Goal: Communication & Community: Answer question/provide support

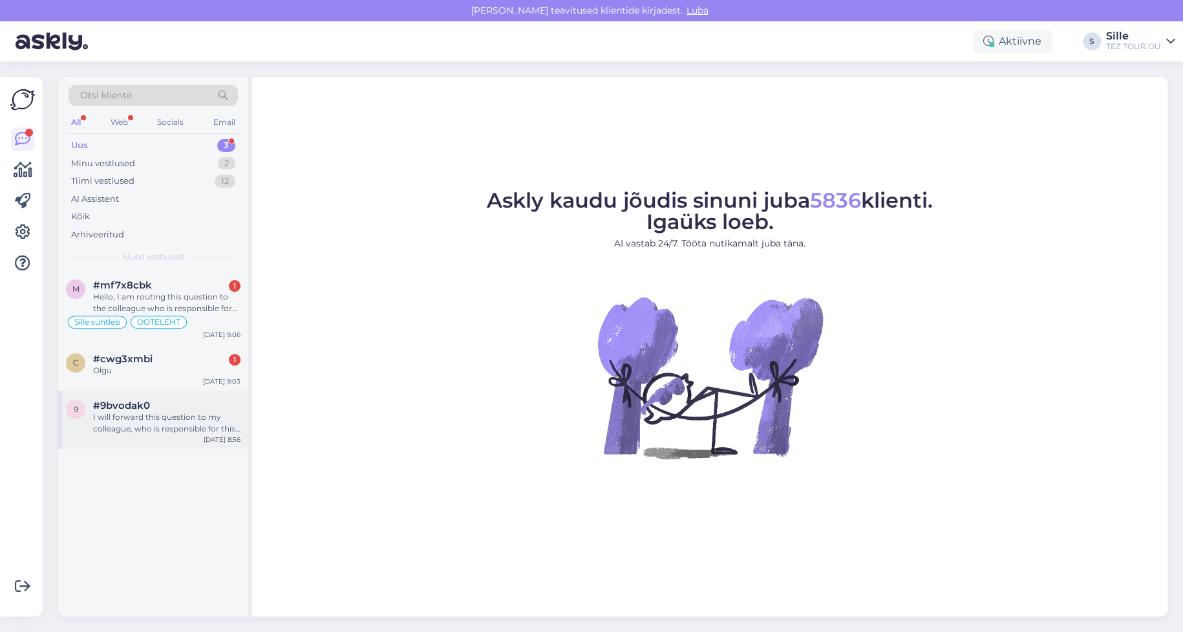
click at [162, 407] on div "#9bvodak0" at bounding box center [166, 406] width 147 height 12
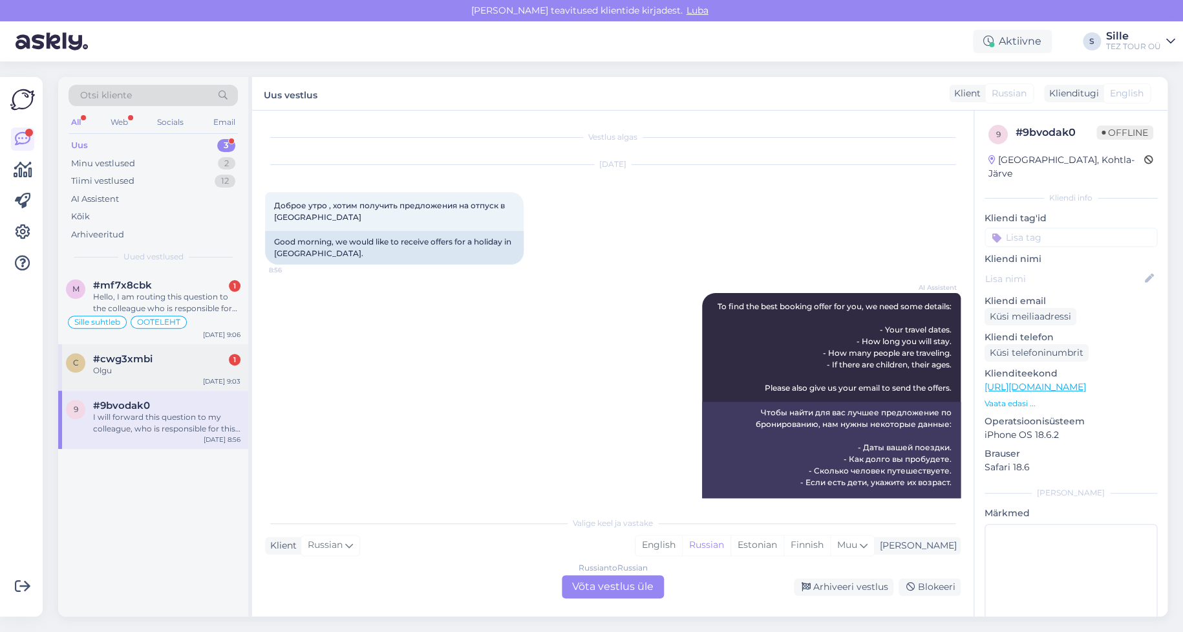
scroll to position [238, 0]
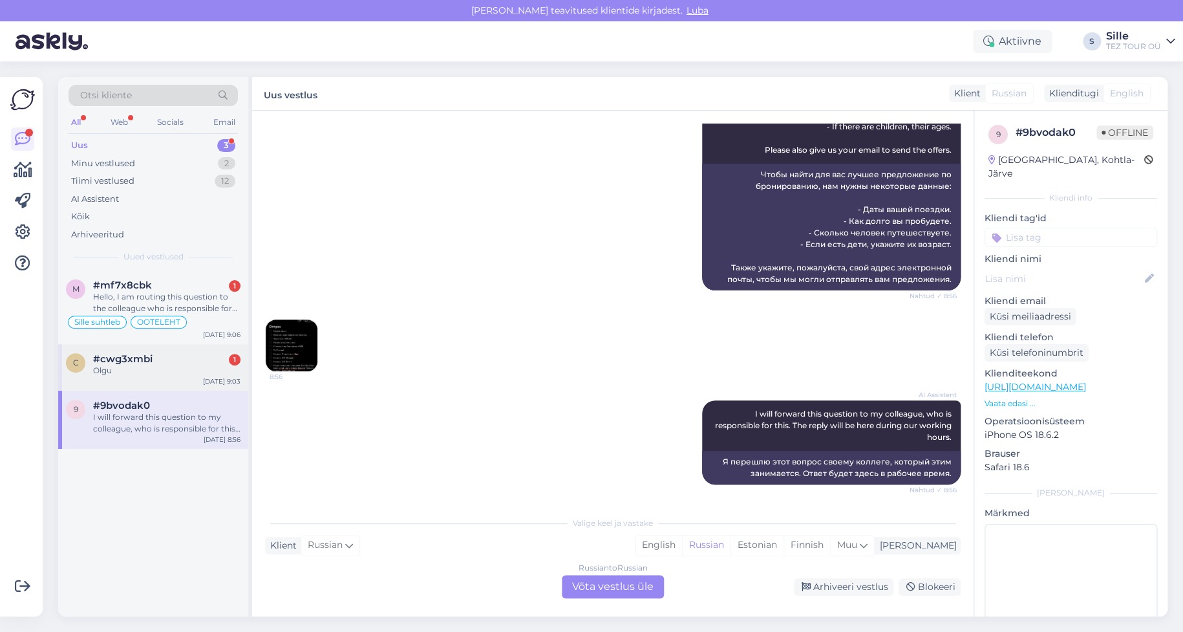
click at [144, 374] on div "Olgu" at bounding box center [166, 371] width 147 height 12
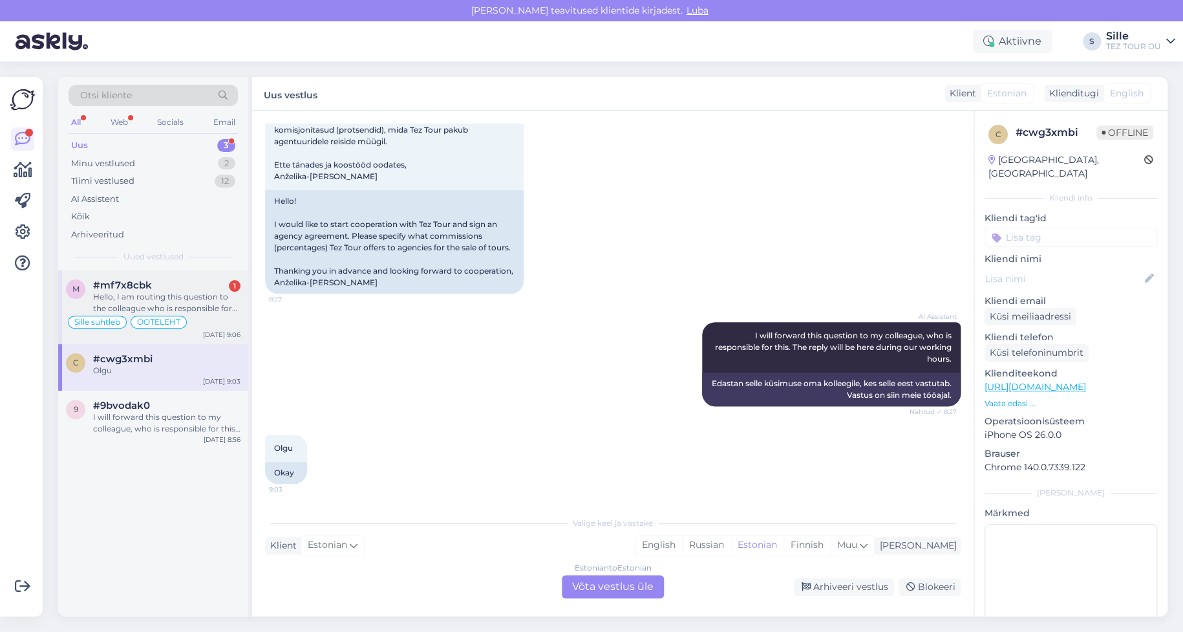
click at [134, 325] on div "OOTELEHT" at bounding box center [159, 322] width 56 height 13
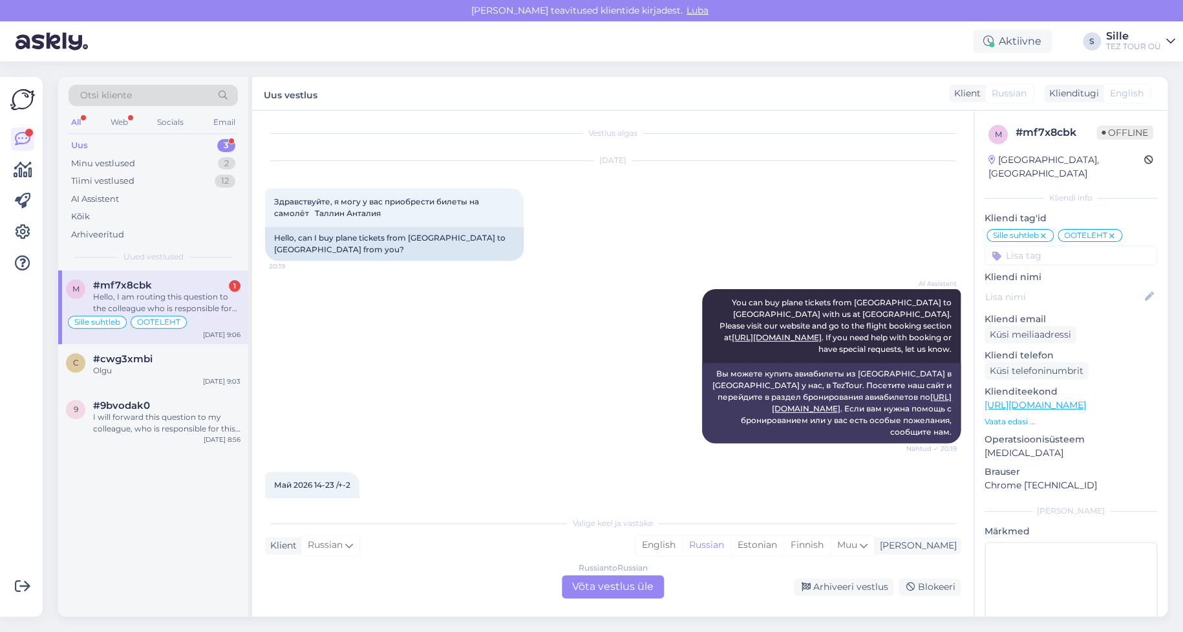
scroll to position [0, 0]
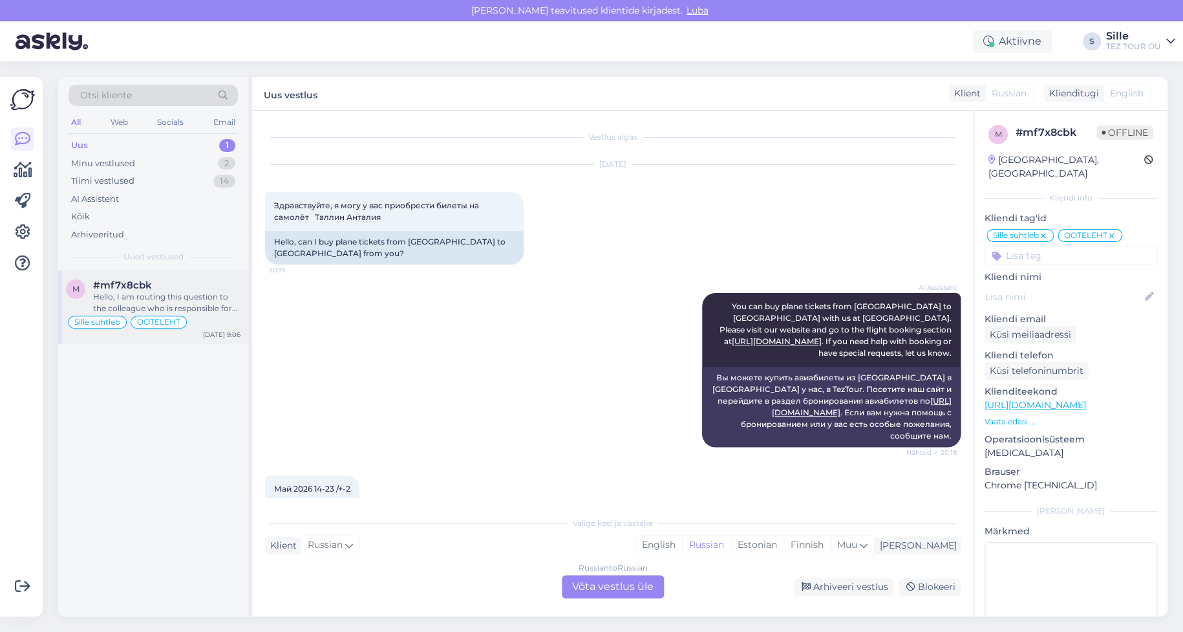
drag, startPoint x: 162, startPoint y: 297, endPoint x: 167, endPoint y: 308, distance: 12.4
click at [162, 296] on div "Hello, I am routing this question to the colleague who is responsible for this …" at bounding box center [166, 302] width 147 height 23
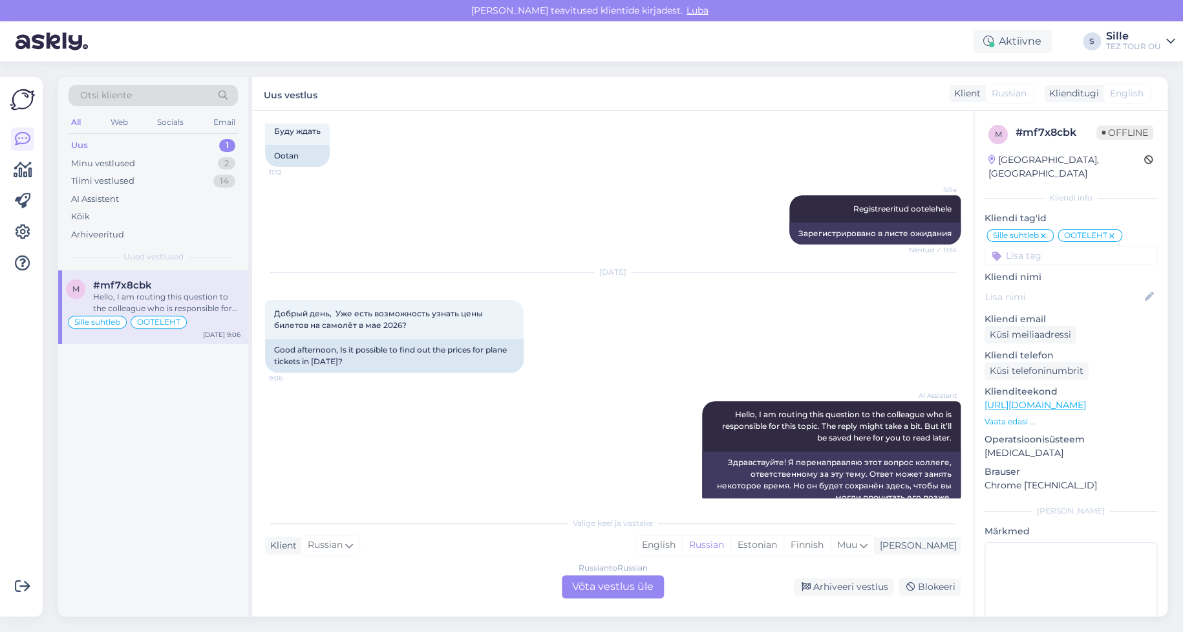
click at [621, 579] on div "Russian to Russian Võta vestlus üle" at bounding box center [613, 586] width 102 height 23
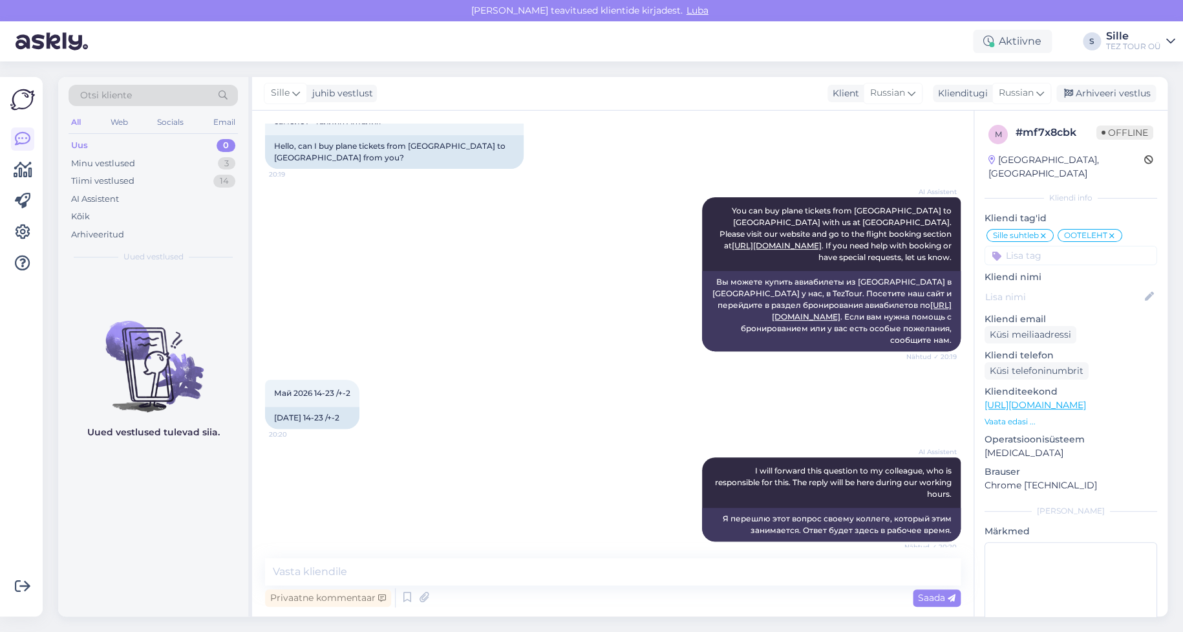
scroll to position [0, 0]
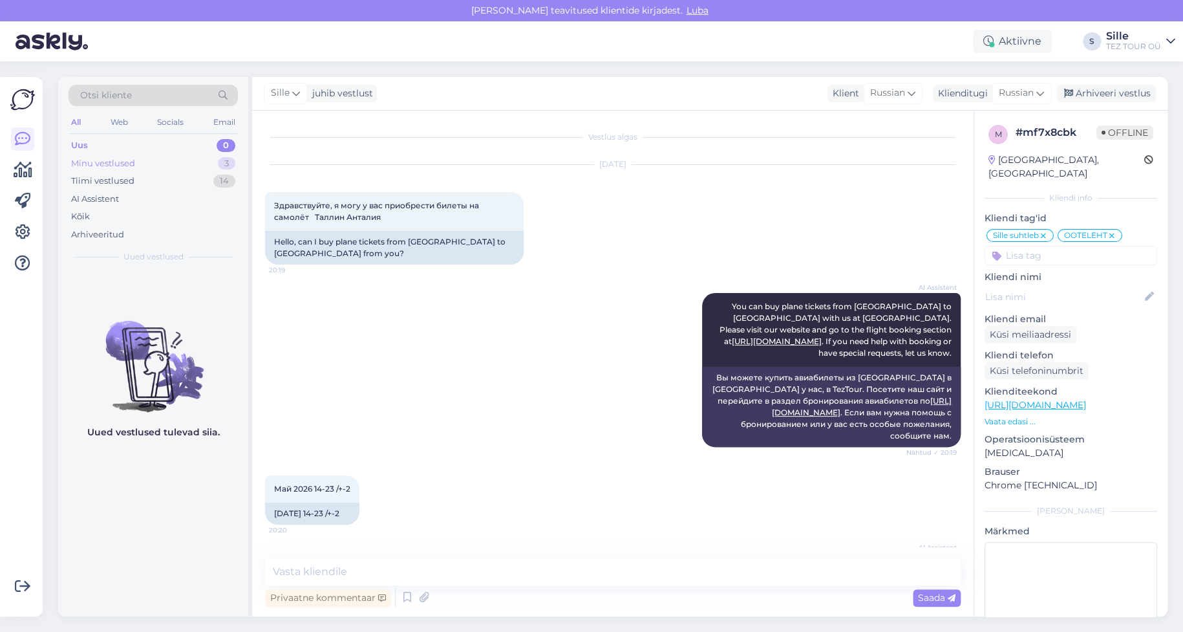
click at [136, 160] on div "Minu vestlused 3" at bounding box center [153, 164] width 169 height 18
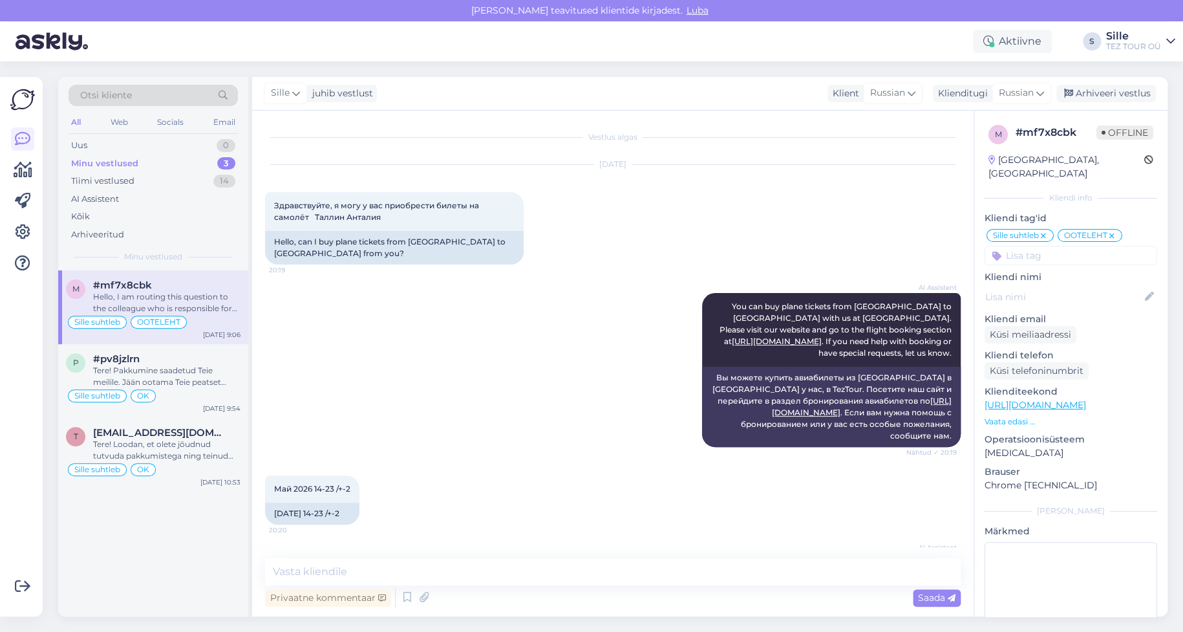
click at [146, 318] on span "OOTELEHT" at bounding box center [158, 322] width 43 height 8
click at [154, 392] on div "OK" at bounding box center [143, 395] width 25 height 13
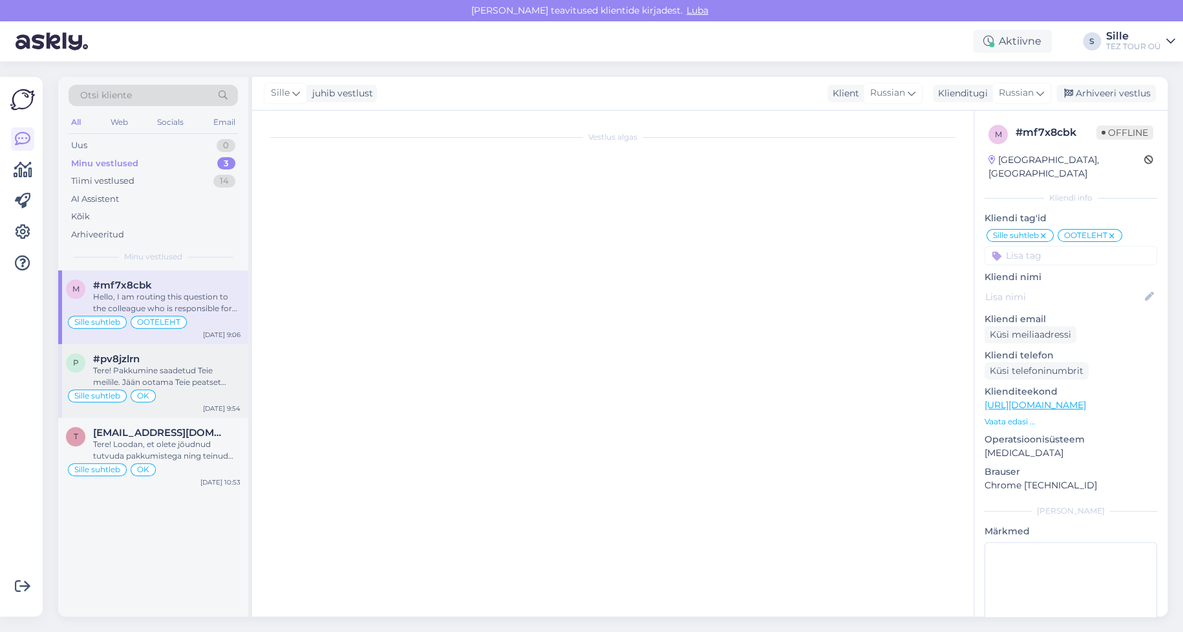
scroll to position [1772, 0]
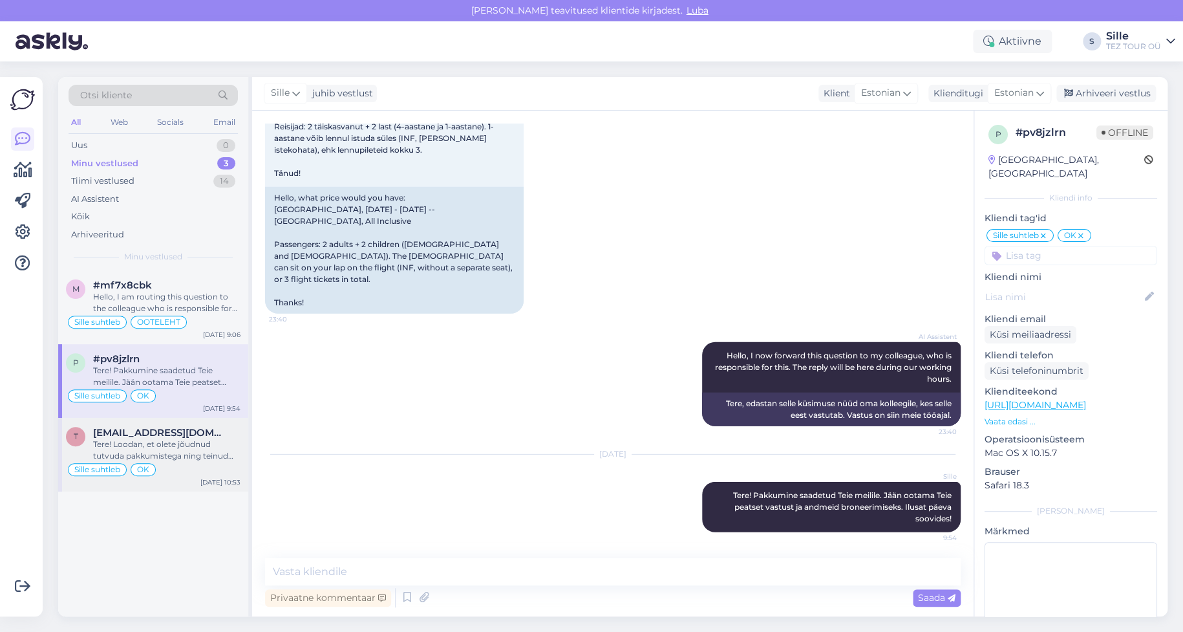
click at [170, 451] on div "Tere! Loodan, et olete jõudnud tutvuda pakkumistega ning teinud valiku. Ootan v…" at bounding box center [166, 449] width 147 height 23
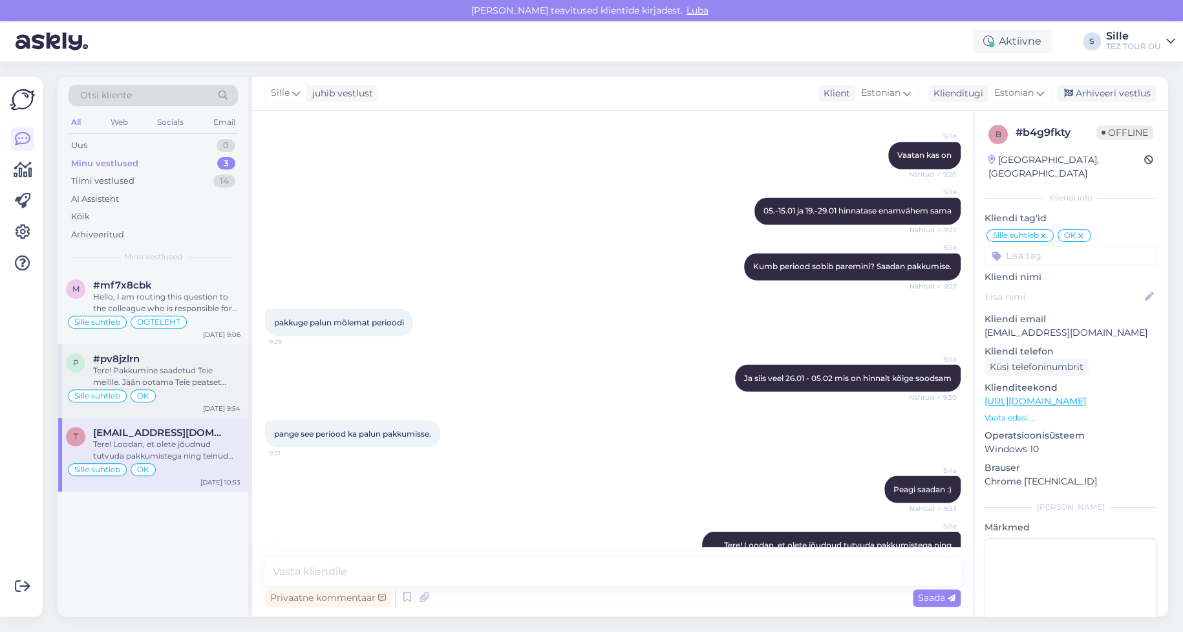
click at [143, 367] on div "Tere! Pakkumine saadetud Teie meilile. Jään ootama Teie peatset vastust ja andm…" at bounding box center [166, 376] width 147 height 23
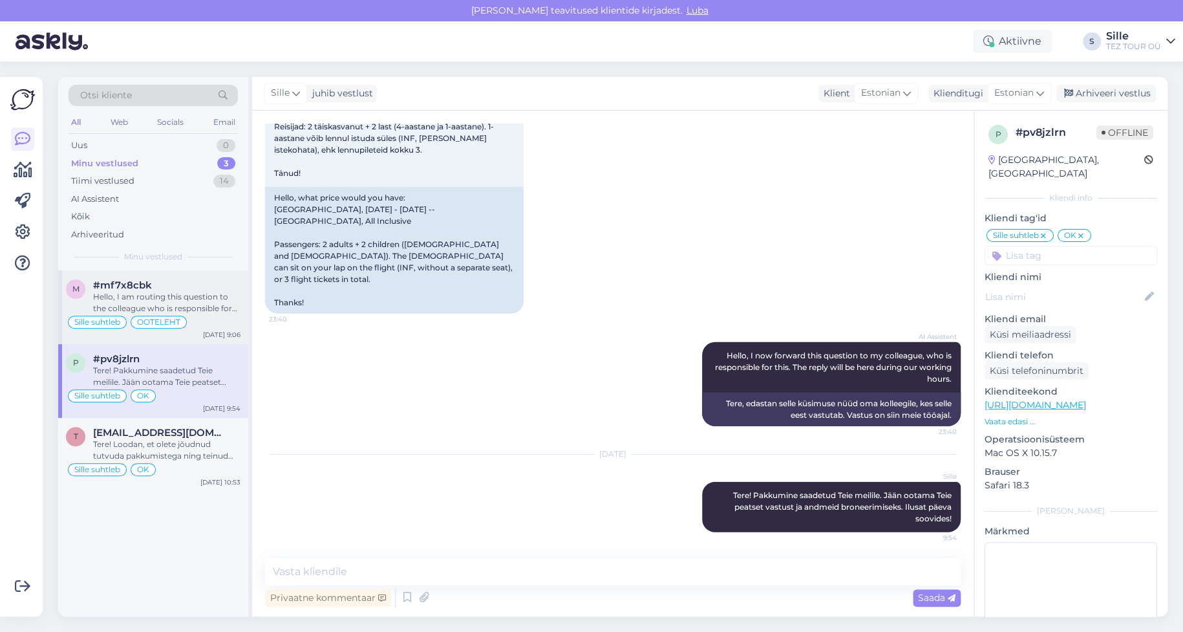
click at [168, 285] on div "#mf7x8cbk" at bounding box center [166, 285] width 147 height 12
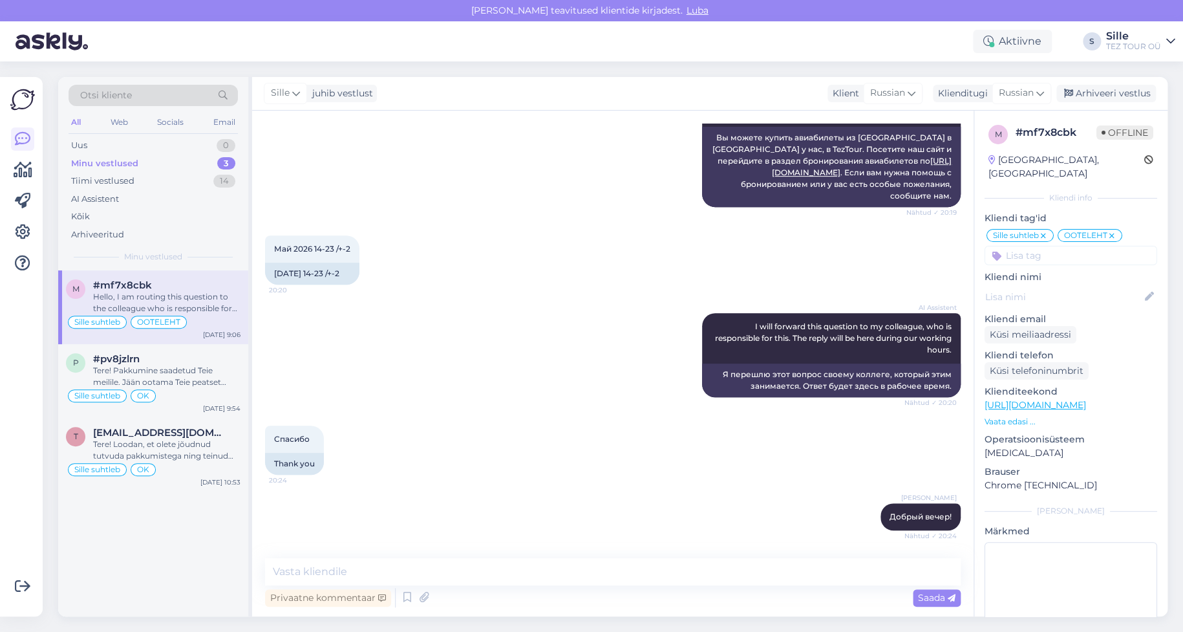
scroll to position [96, 0]
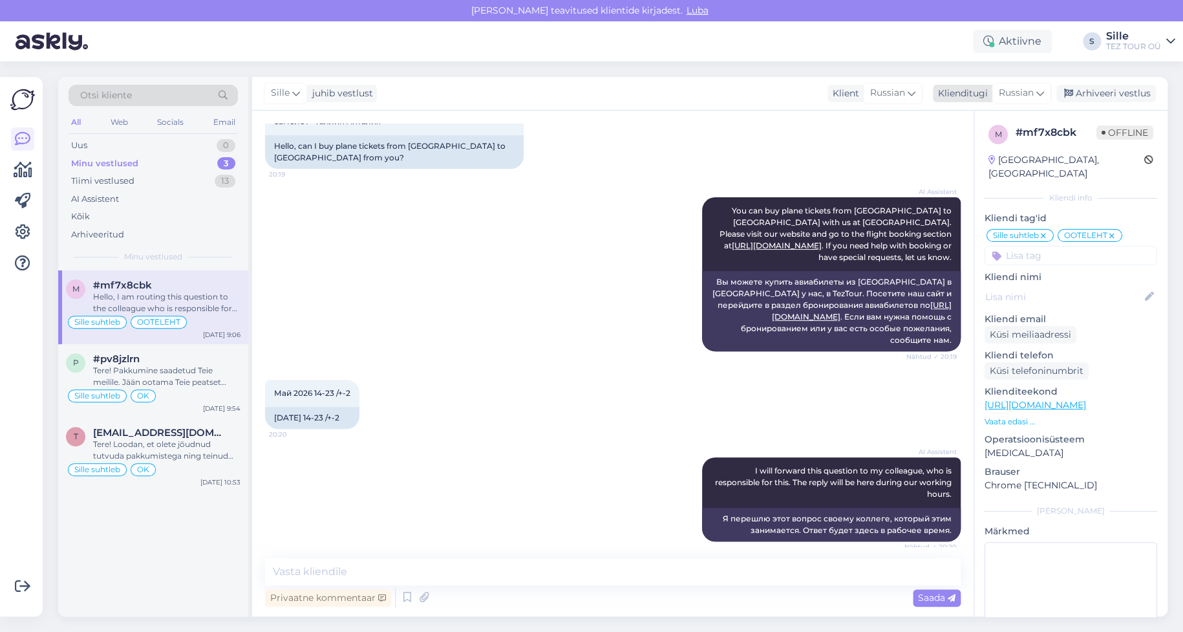
click at [1009, 96] on span "Russian" at bounding box center [1016, 93] width 35 height 14
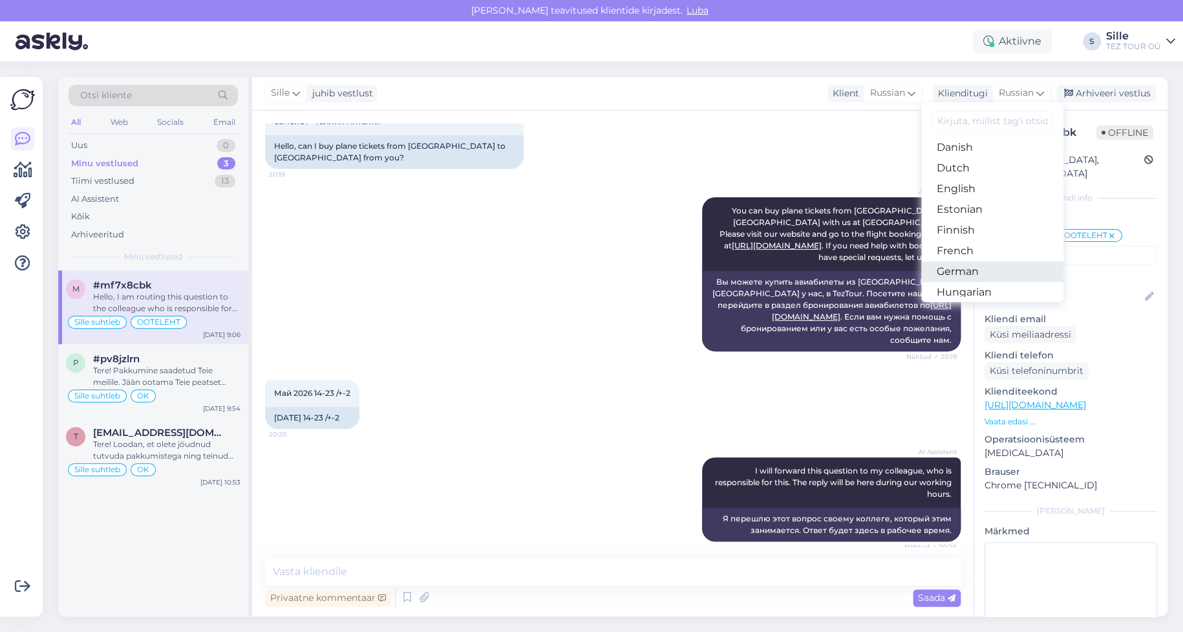
scroll to position [129, 0]
click at [970, 184] on link "Estonian" at bounding box center [992, 187] width 142 height 21
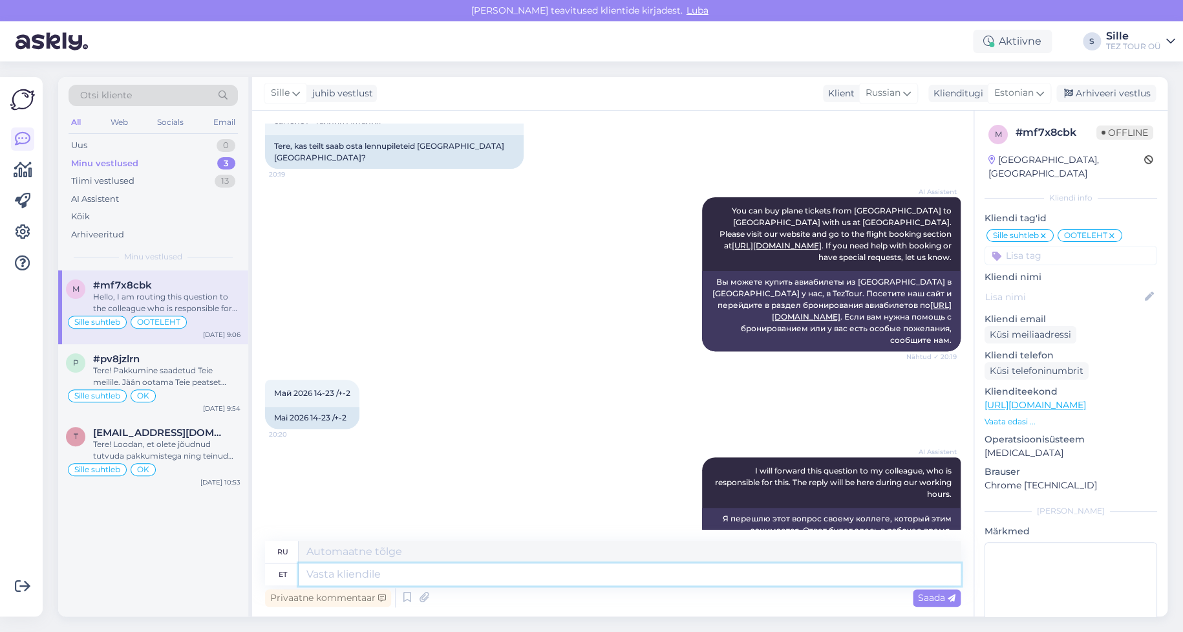
drag, startPoint x: 366, startPoint y: 569, endPoint x: 498, endPoint y: 617, distance: 140.3
click at [371, 569] on textarea at bounding box center [630, 574] width 662 height 22
type textarea "Tere"
type textarea "Привет"
type textarea "Tere hommikut!"
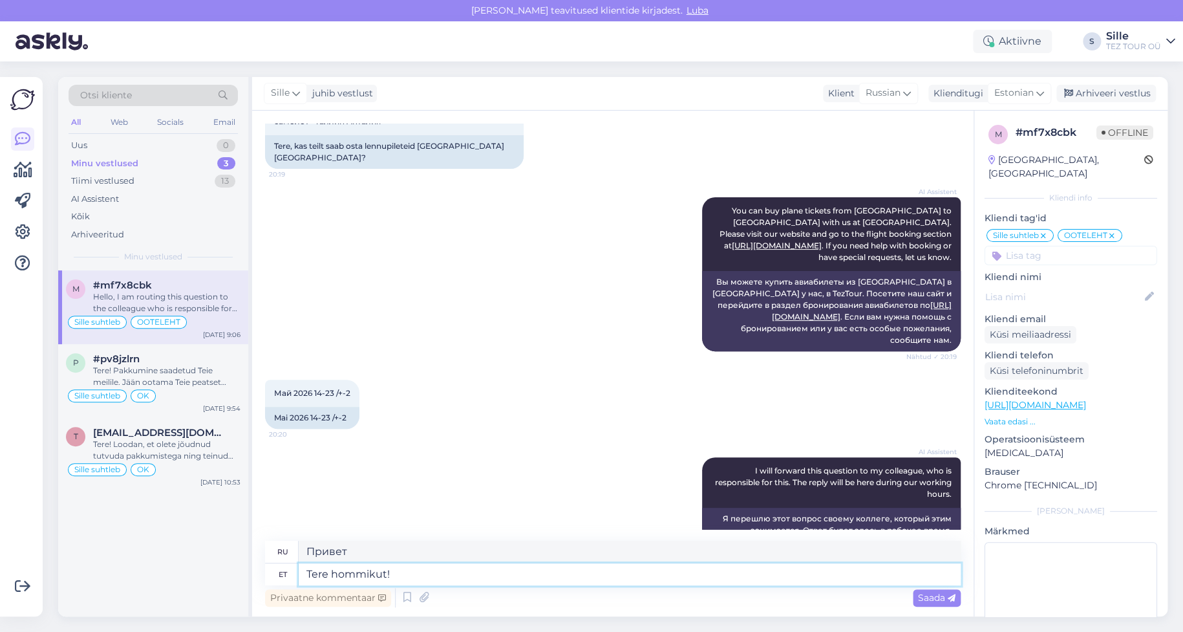
type textarea "Доброе утро!"
type textarea "Tere hommikut! Veel e"
type textarea "Доброе утро! Ещё"
type textarea "Tere hommikut! Veel ei o"
type textarea "Доброе утро! Пока нет."
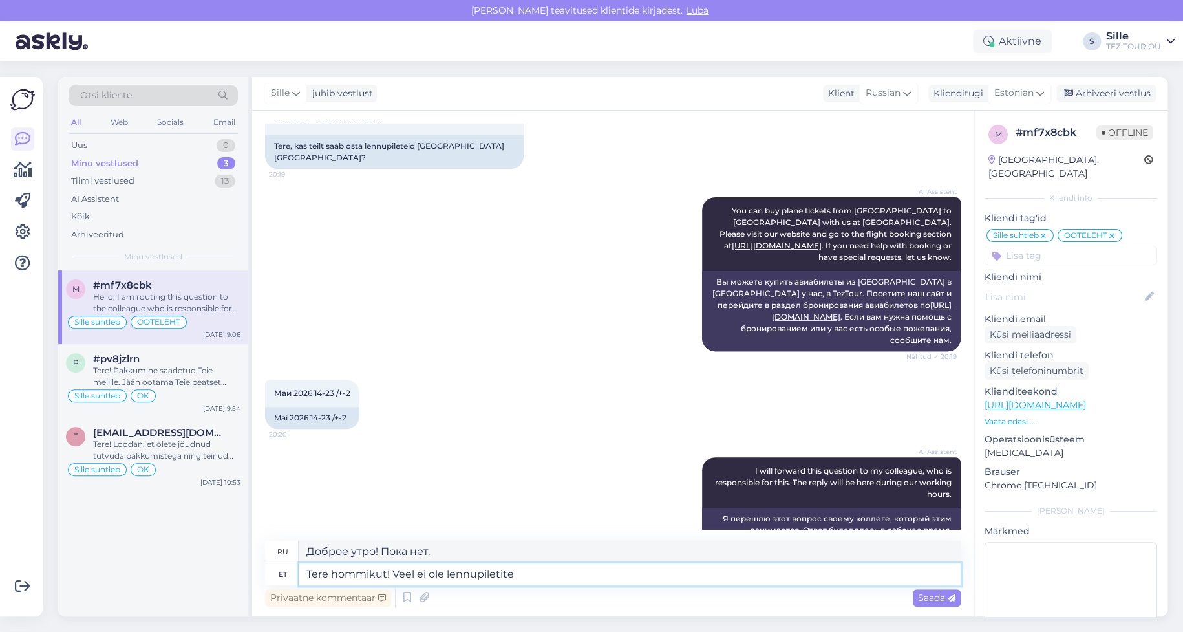
type textarea "Tere hommikut! Veel ei ole lennupiletite"
type textarea "Доброе утро! Билетов пока нет."
type textarea "Tere hommikut! Veel ei ole lennupiletite müük"
type textarea "Доброе утро! Билеты на самолёт ещё не в продаже."
type textarea "Tere hommikut! Veel ei ole lennupiletite müük avatud. O"
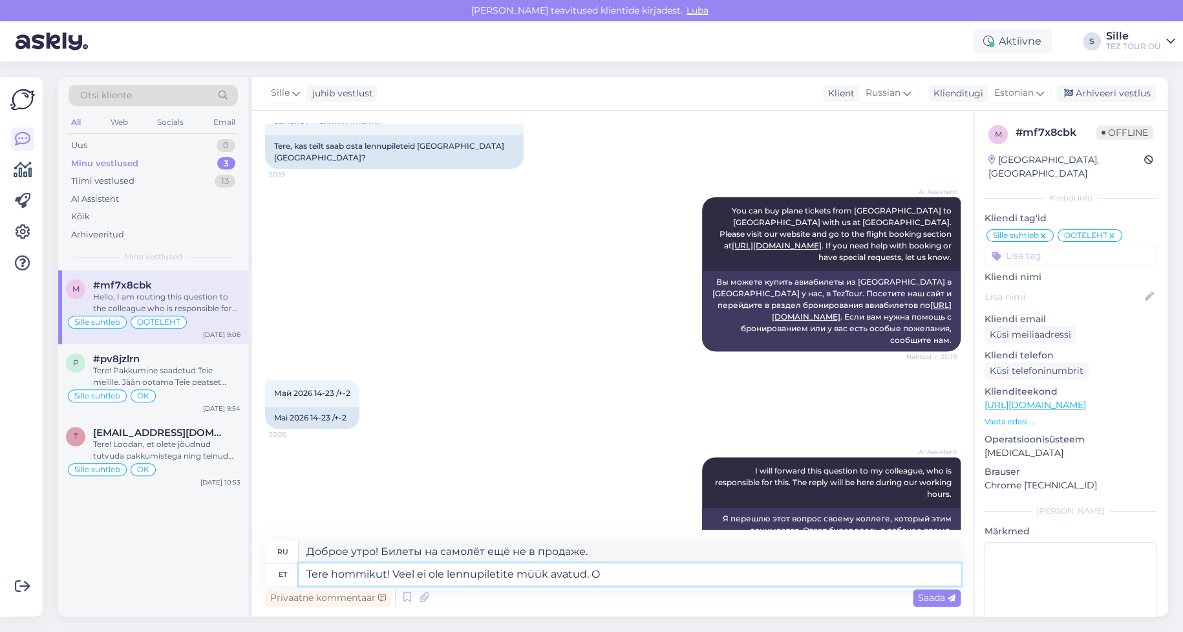
type textarea "Доброе утро! Продажа авиабилетов ещё не открыта."
type textarea "Tere hommikut! Veel ei ole lennupiletite müük avatud. Olete e"
type textarea "Доброе утро! Продажа авиабилетов ещё не открыта. Вы"
type textarea "Tere hommikut! Veel ei ole lennupiletite müük avatud. Olete en"
type textarea "Доброе утро! Продажа авиабилетов ещё не открыта. Вы..."
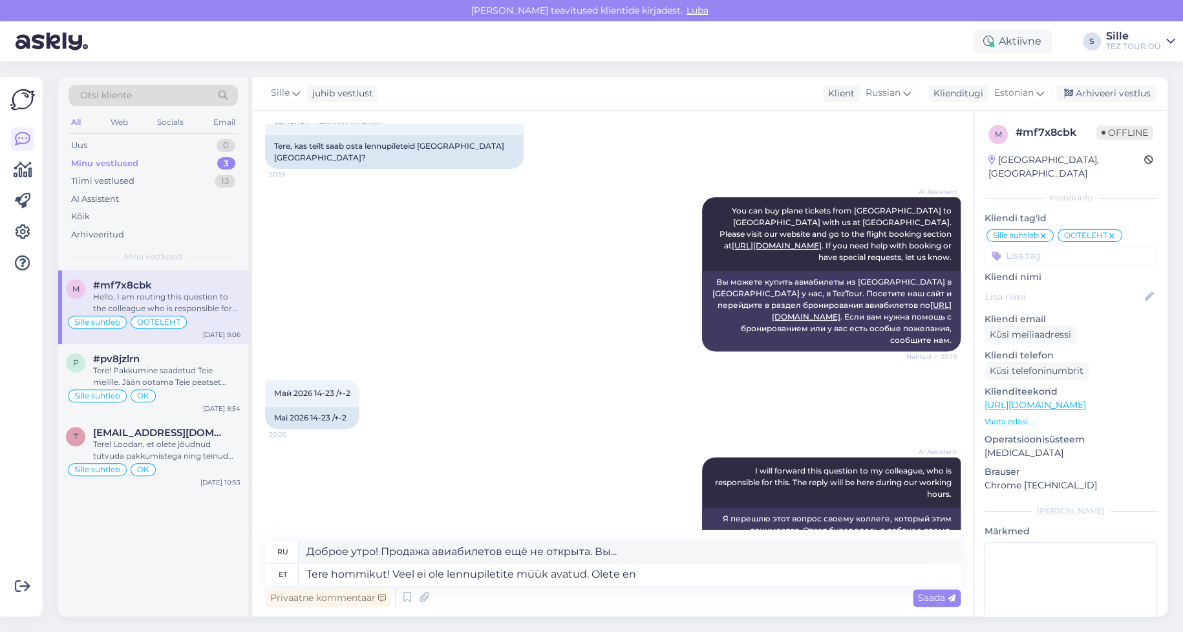
click at [570, 365] on div "Май 2026 14-23 /+-2 20:[DATE] 14-23 /+-2" at bounding box center [613, 404] width 696 height 78
drag, startPoint x: 643, startPoint y: 572, endPoint x: 624, endPoint y: 578, distance: 19.8
click at [621, 579] on textarea "Tere hommikut! Veel ei ole lennupiletite müük avatud. Olete en" at bounding box center [630, 574] width 662 height 22
type textarea "Tere hommikut! Veel ei ole lennupiletite müük avatud. Olete ootelehel."
type textarea "Доброе утро! Продажа авиабилетов ещё не открыта. Вы в листе ожидания."
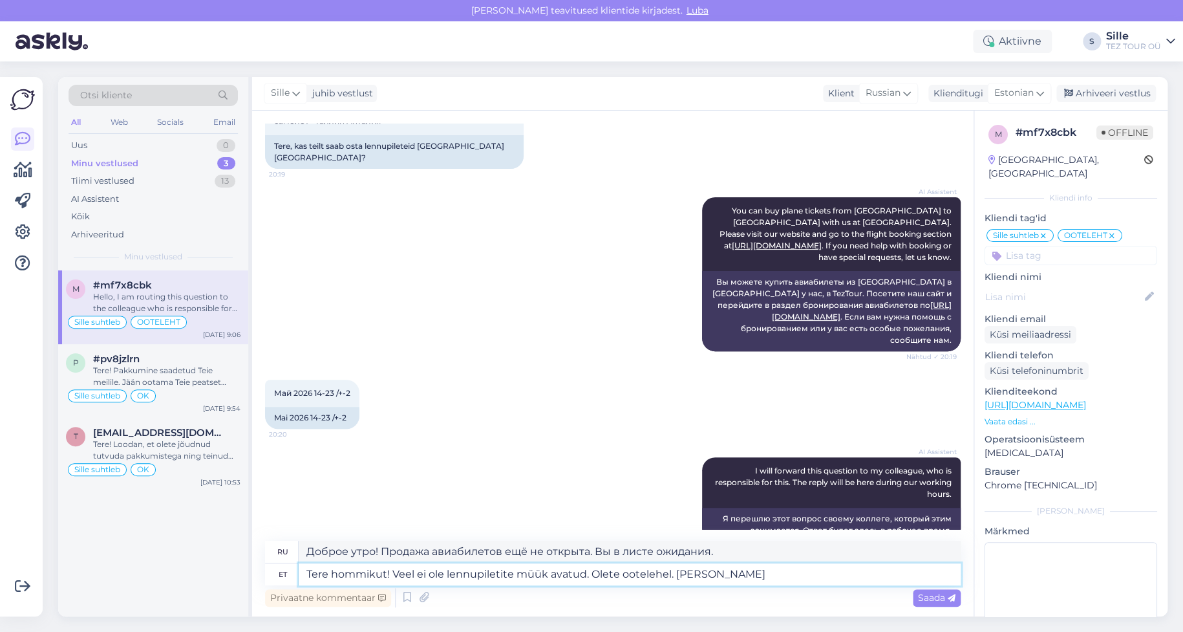
type textarea "Tere hommikut! Veel ei ole lennupiletite müük avatud. Olete ootelehel. [PERSON_…"
type textarea "Доброе утро! Продажа авиабилетов ещё не открыта. Вы в листе ожидания. Я..."
type textarea "Tere hommikut! Veel ei ole lennupiletite müük avatud. Olete ootelehel. [PERSON_…"
type textarea "Доброе утро! Продажа авиабилетов ещё не открыта. Вы в листе ожидания. Объявляем"
type textarea "Tere hommikut! Veel ei ole lennupiletite müük avatud. Olete ootelehel. [PERSON_…"
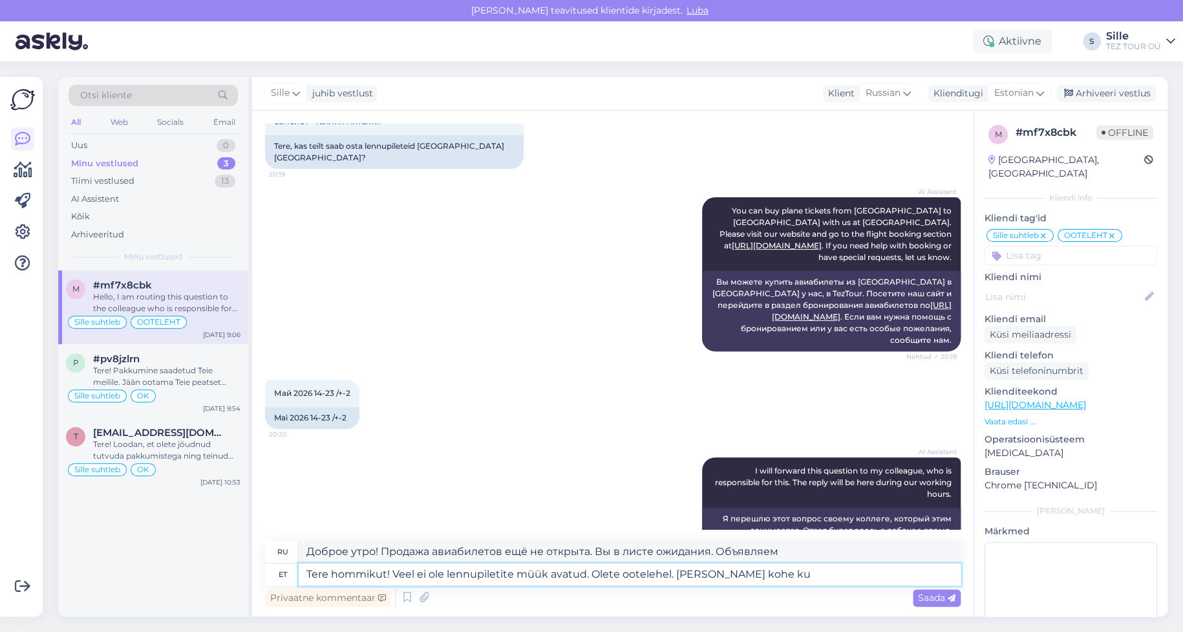
type textarea "Доброе утро! Продажа авиабилетов ещё не открыта. Вы в листе ожидания. Я сообщу …"
type textarea "Tere hommikut! Veel ei ole lennupiletite müük avatud. Olete ootelehel. [PERSON_…"
type textarea "Доброе утро! Продажа авиабилетов ещё не открыта. Вы в списке ожидания. Я сообщу…"
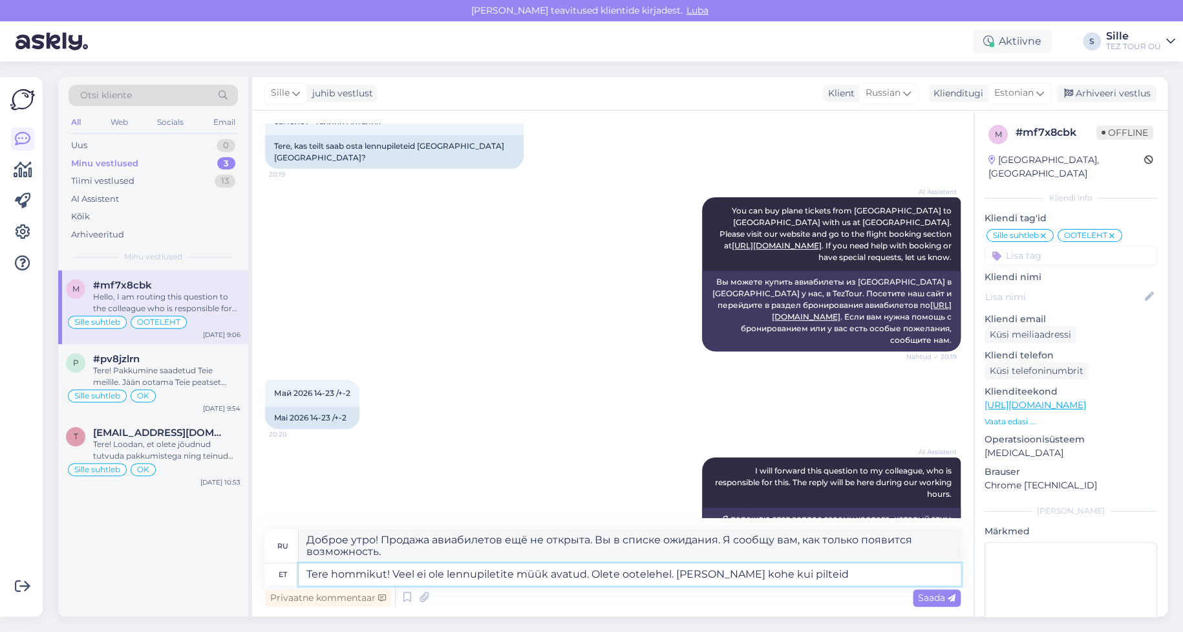
type textarea "Tere hommikut! Veel ei ole lennupiletite müük avatud. Olete ootelehel. [PERSON_…"
type textarea "Доброе утро! Продажа авиабилетов ещё не открыта. Вы в листе ожидания. Я сообщу …"
type textarea "Tere hommikut! Veel ei ole lennupiletite müük avatud. Olete ootelehel. [PERSON_…"
type textarea "Доброе утро! Продажа авиабилетов ещё не открыта. Вы в листе ожидания. Я сообщу …"
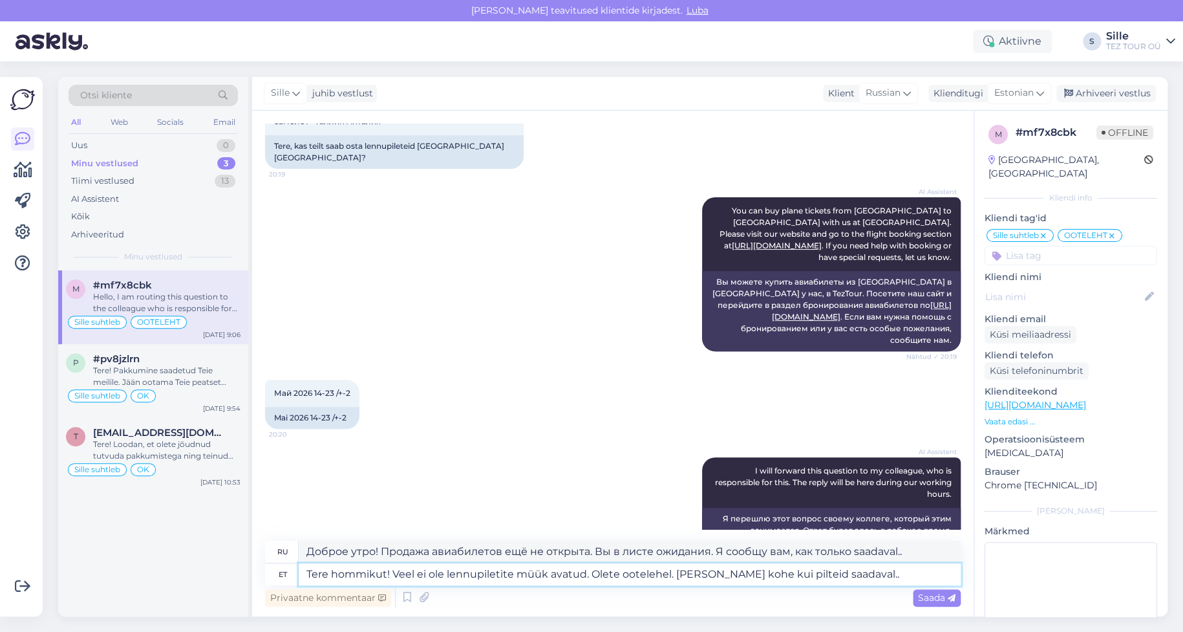
type textarea "Tere hommikut! Veel ei ole lennupiletite müük avatud. Olete ootelehel. [PERSON_…"
type textarea "Доброе утро! Продажа авиабилетов ещё не открыта. Вы в листе ожидания. Я сообщу …"
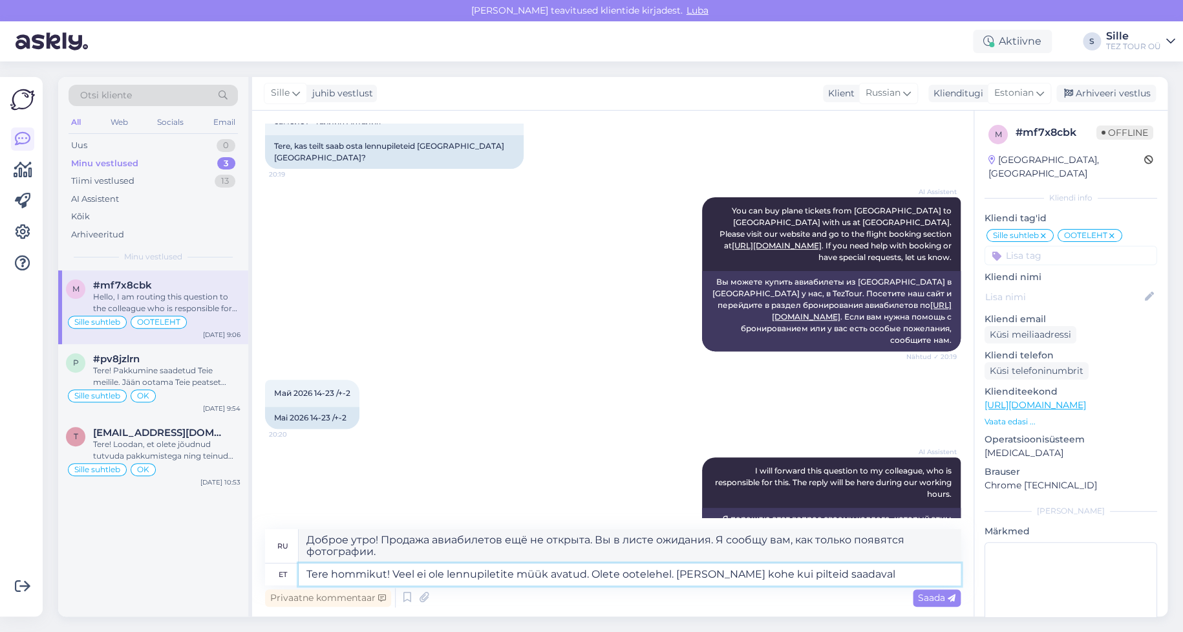
drag, startPoint x: 805, startPoint y: 574, endPoint x: 813, endPoint y: 574, distance: 7.8
click at [808, 573] on textarea "Tere hommikut! Veel ei ole lennupiletite müük avatud. Olete ootelehel. [PERSON_…" at bounding box center [630, 574] width 662 height 22
type textarea "Tere hommikut! Veel ei ole lennupiletite müük avatud. Olete ootelehel. [PERSON_…"
type textarea "Доброе утро! Билеты на самолёт пока не продаются. Вы в списке ожидания. Я сообщ…"
type textarea "Tere hommikut! Veel ei ole lennupiletite müük avatud. Olete ootelehel. [PERSON_…"
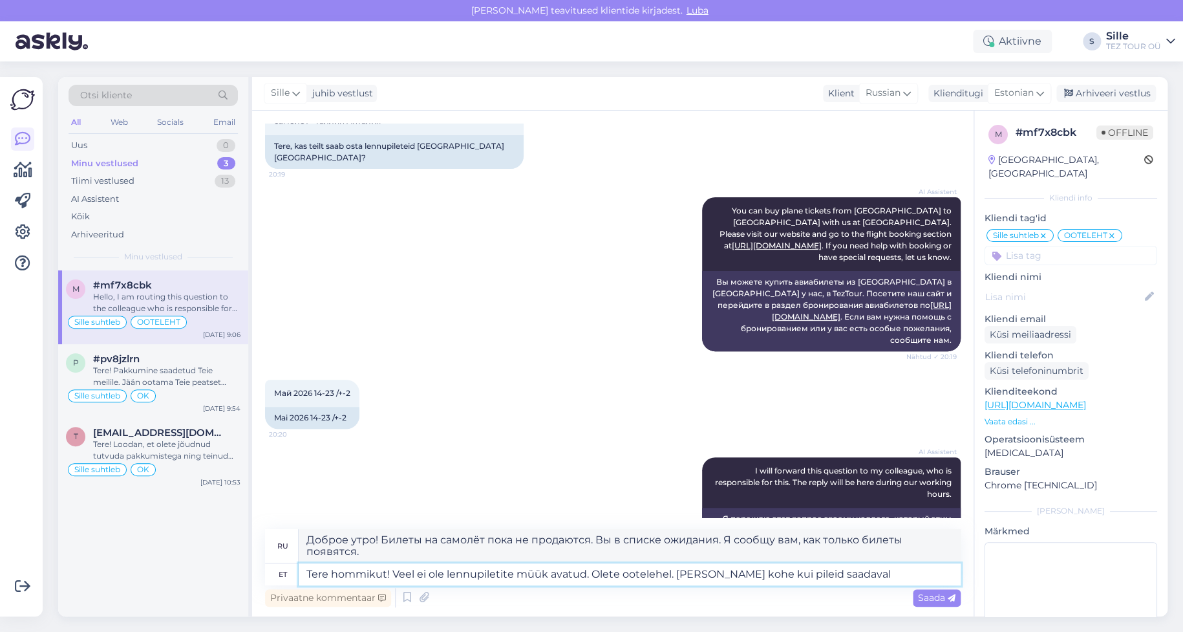
type textarea "Доброе утро! Продажа авиабилетов ещё не открыта. Вы в листе ожидания. Я сообщу …"
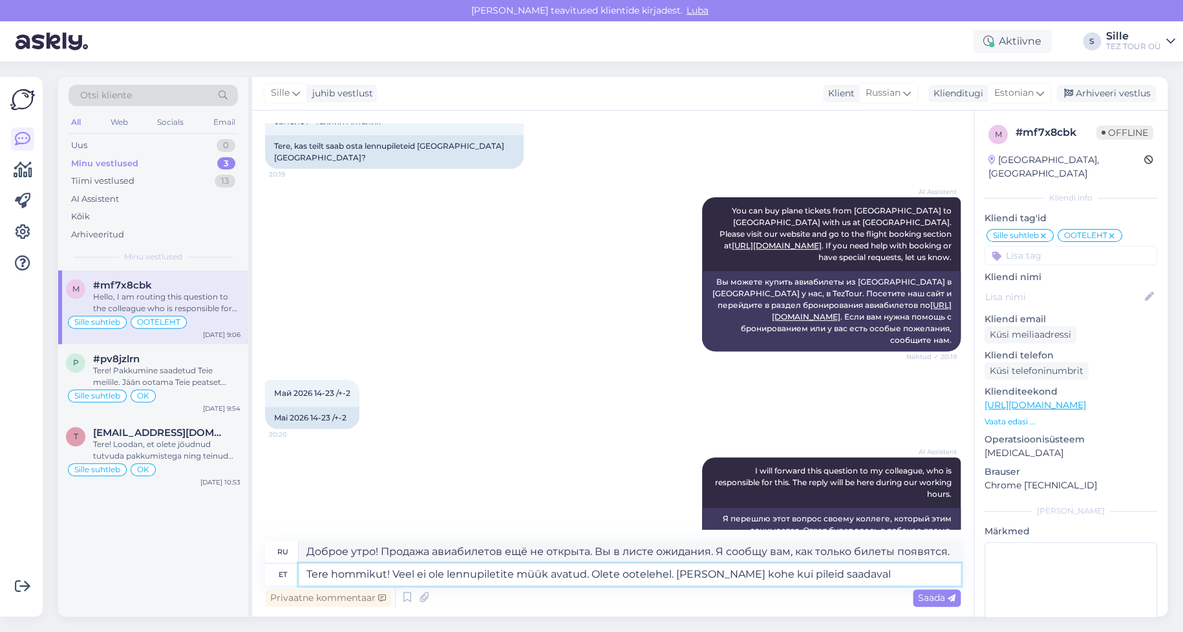
click at [808, 574] on textarea "Tere hommikut! Veel ei ole lennupiletite müük avatud. Olete ootelehel. [PERSON_…" at bounding box center [630, 574] width 662 height 22
type textarea "Tere hommikut! Veel ei ole lennupiletite müük avatud. Olete ootelehel. [PERSON_…"
click at [932, 595] on span "Saada" at bounding box center [936, 598] width 37 height 12
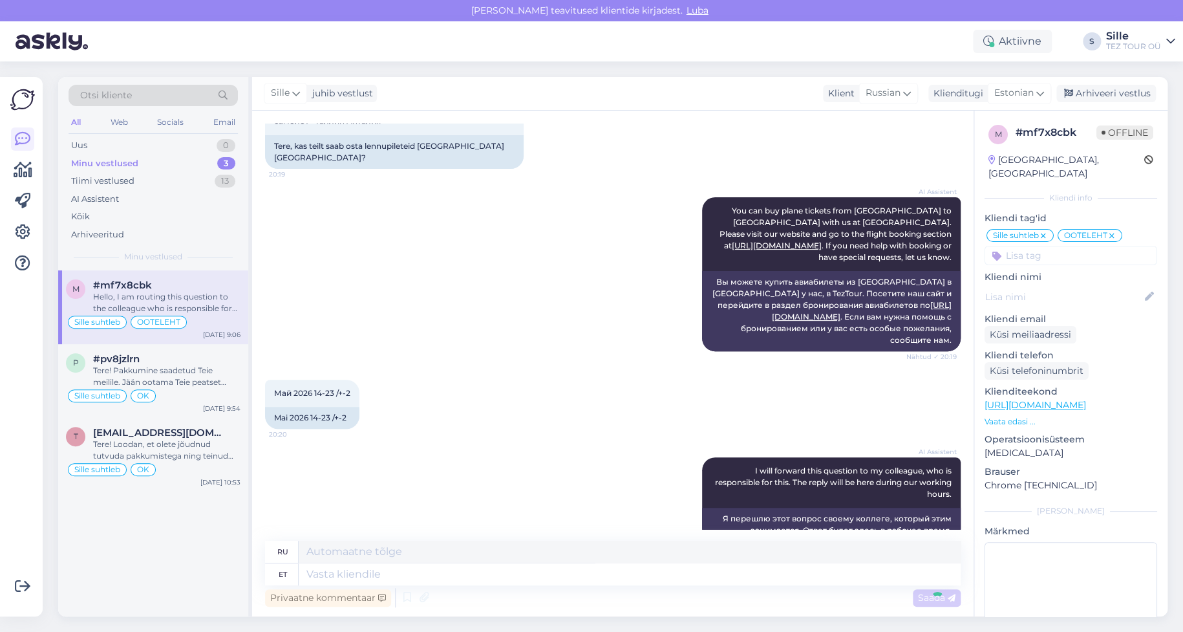
scroll to position [1248, 0]
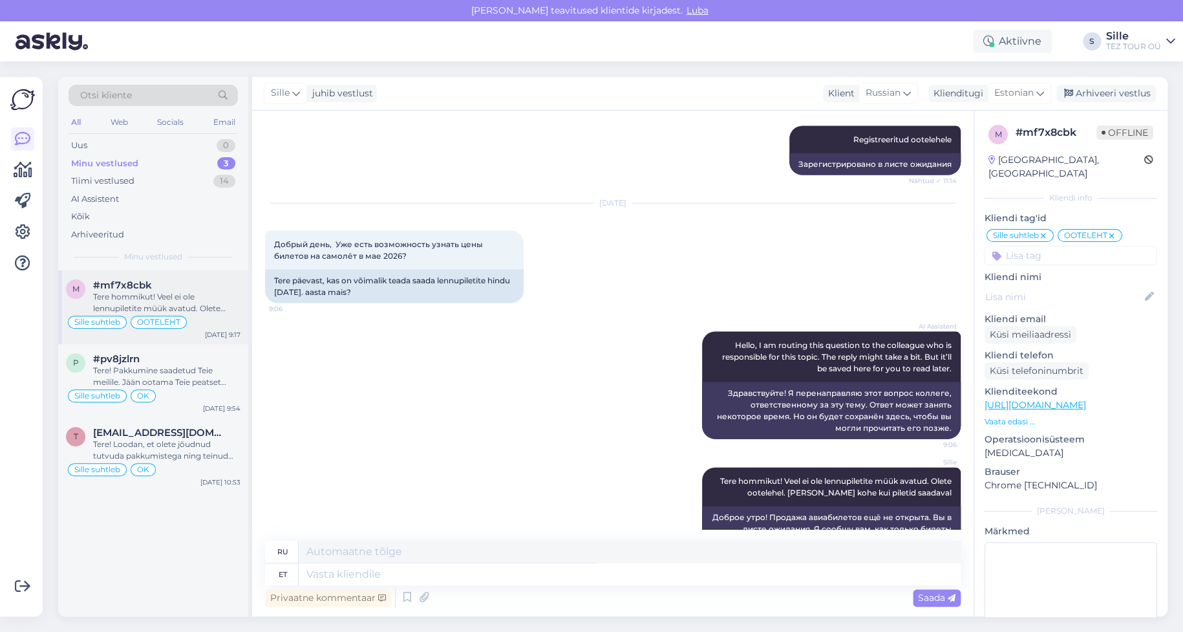
click at [155, 277] on div "m #mf7x8cbk Tere hommikut! Veel ei ole lennupiletite müük avatud. Olete ooteleh…" at bounding box center [153, 307] width 190 height 74
